Goal: Navigation & Orientation: Find specific page/section

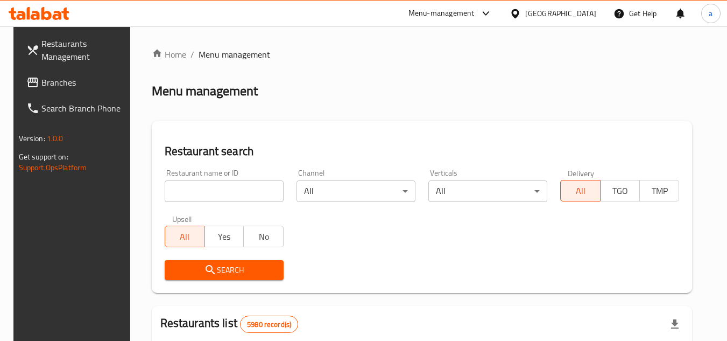
click at [574, 10] on div "[GEOGRAPHIC_DATA]" at bounding box center [561, 14] width 71 height 12
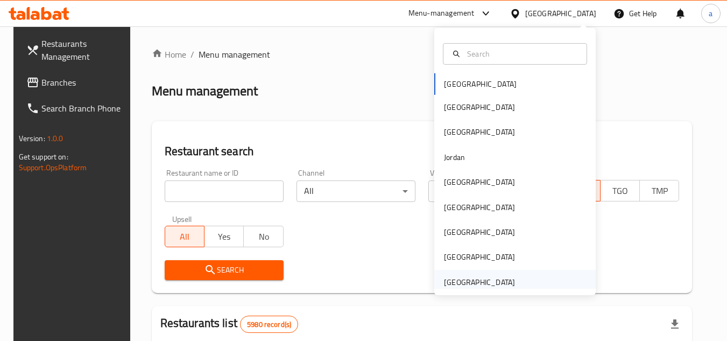
click at [471, 275] on div "[GEOGRAPHIC_DATA]" at bounding box center [480, 282] width 88 height 25
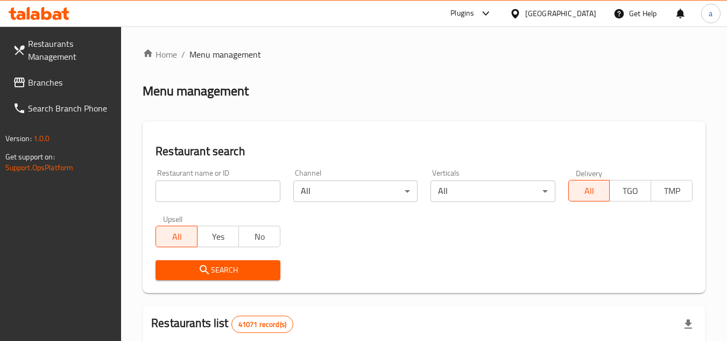
click at [42, 79] on span "Branches" at bounding box center [70, 82] width 85 height 13
